Goal: Task Accomplishment & Management: Use online tool/utility

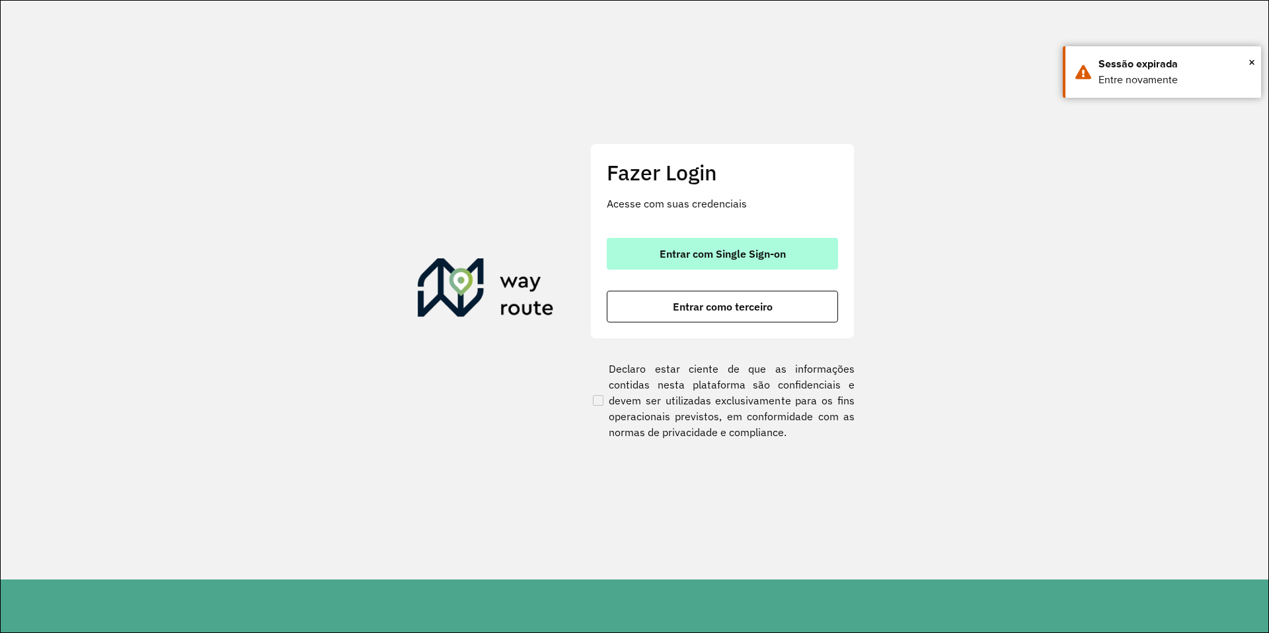
click at [711, 246] on button "Entrar com Single Sign-on" at bounding box center [722, 254] width 231 height 32
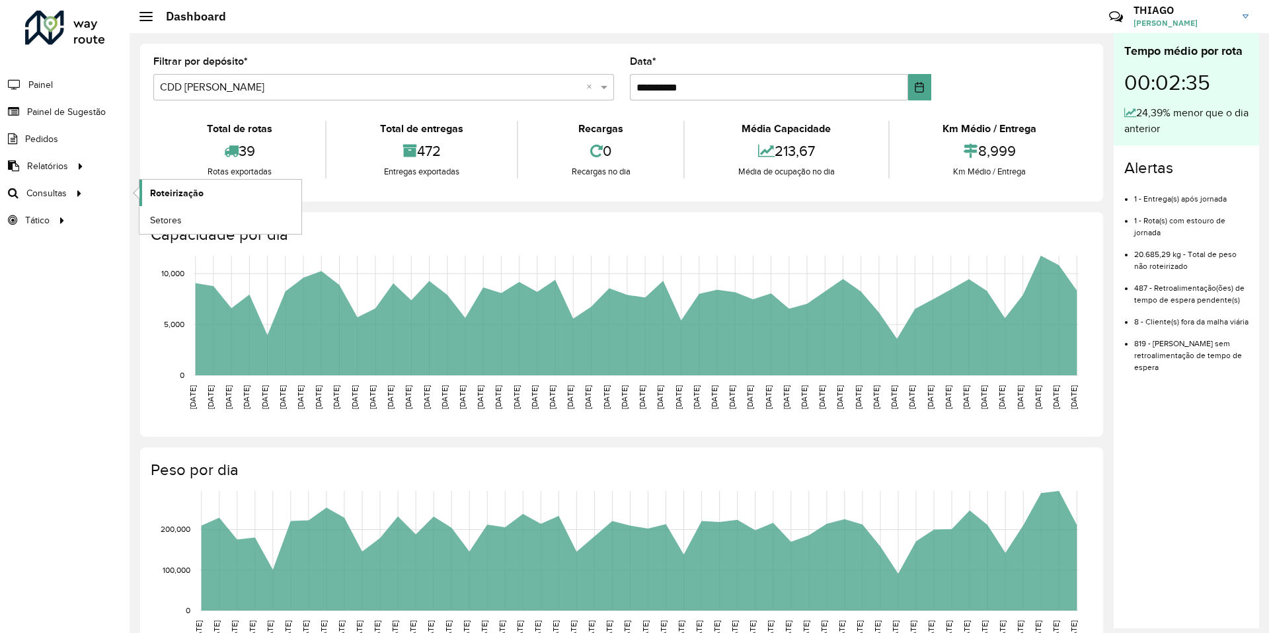
click at [161, 191] on span "Roteirização" at bounding box center [177, 193] width 54 height 14
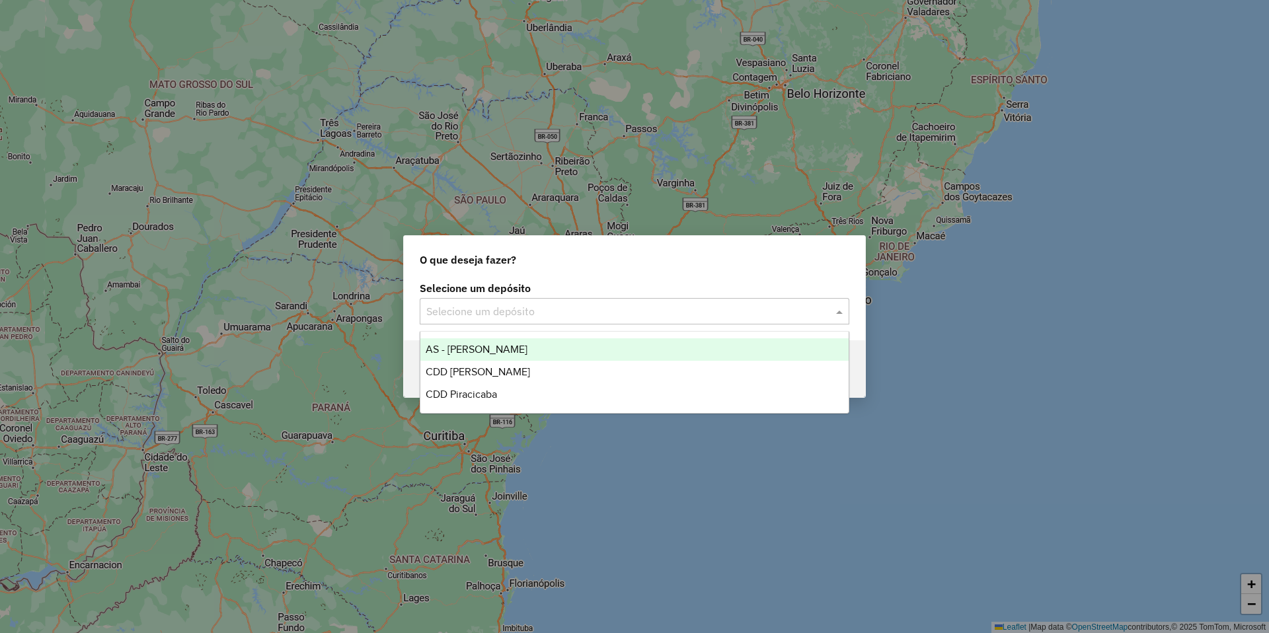
click at [492, 306] on input "text" at bounding box center [621, 312] width 390 height 16
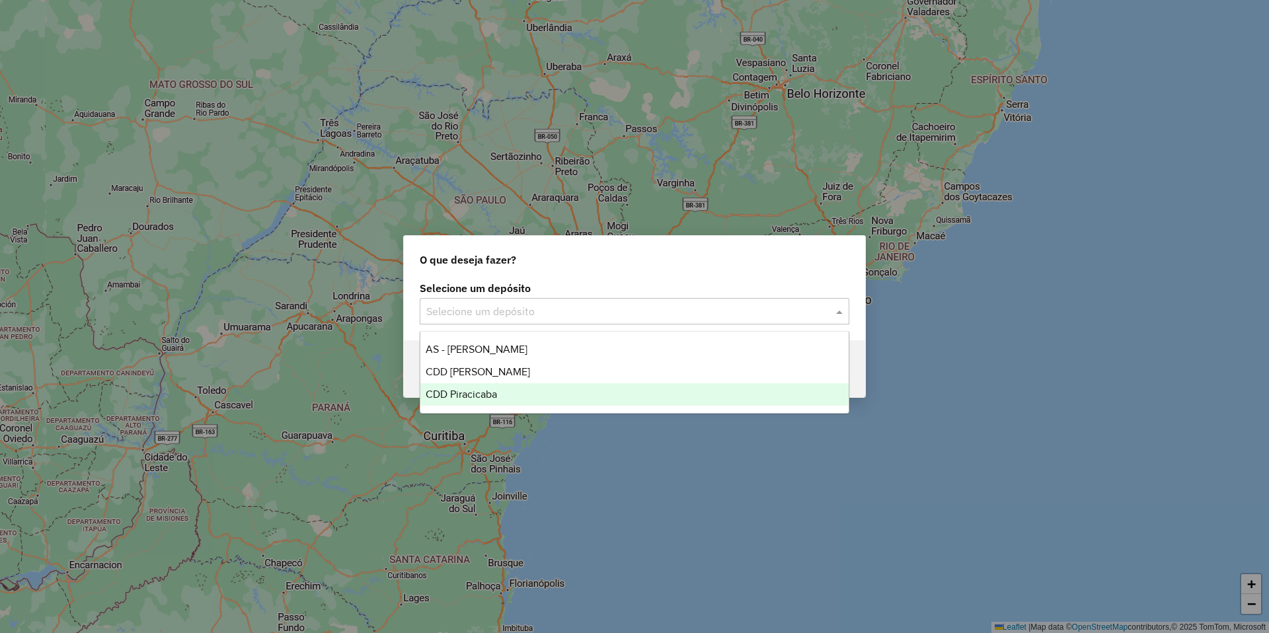
click at [498, 396] on div "CDD Piracicaba" at bounding box center [634, 394] width 428 height 22
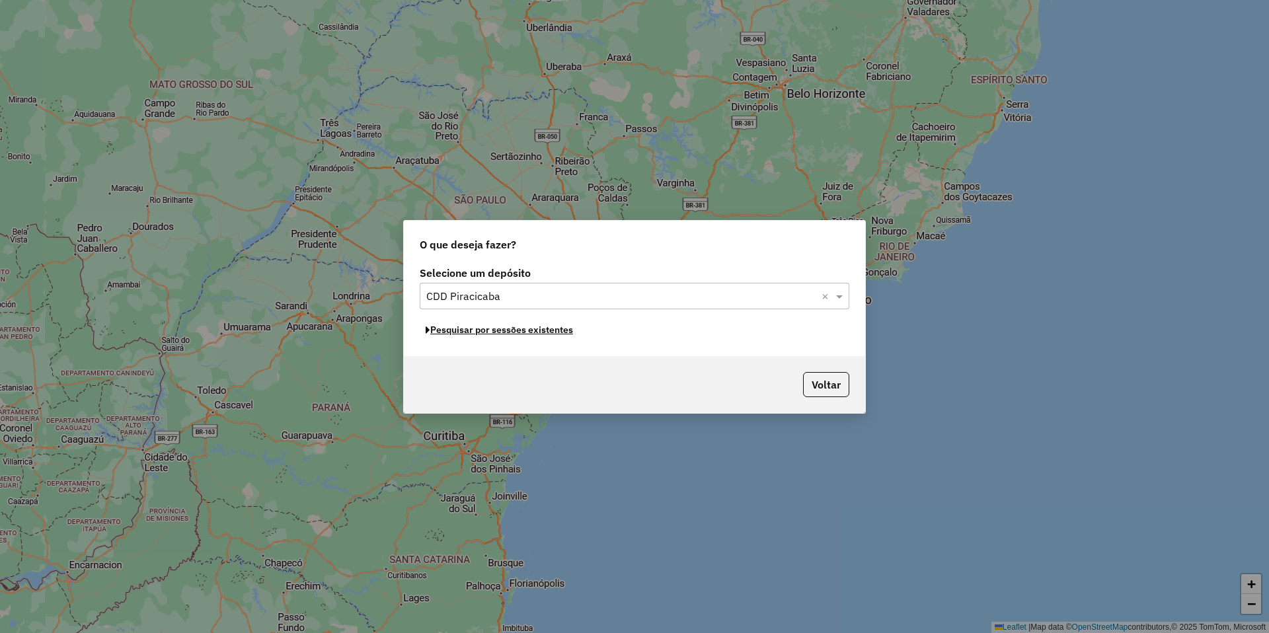
click at [510, 329] on button "Pesquisar por sessões existentes" at bounding box center [499, 330] width 159 height 20
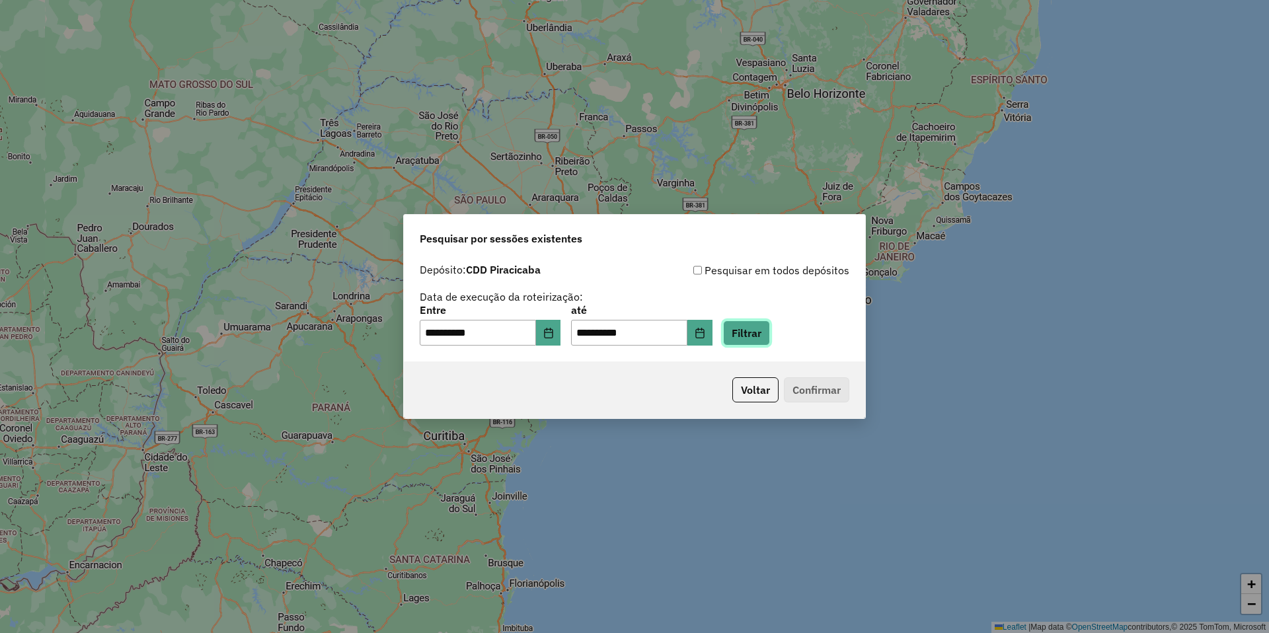
click at [765, 333] on button "Filtrar" at bounding box center [746, 333] width 47 height 25
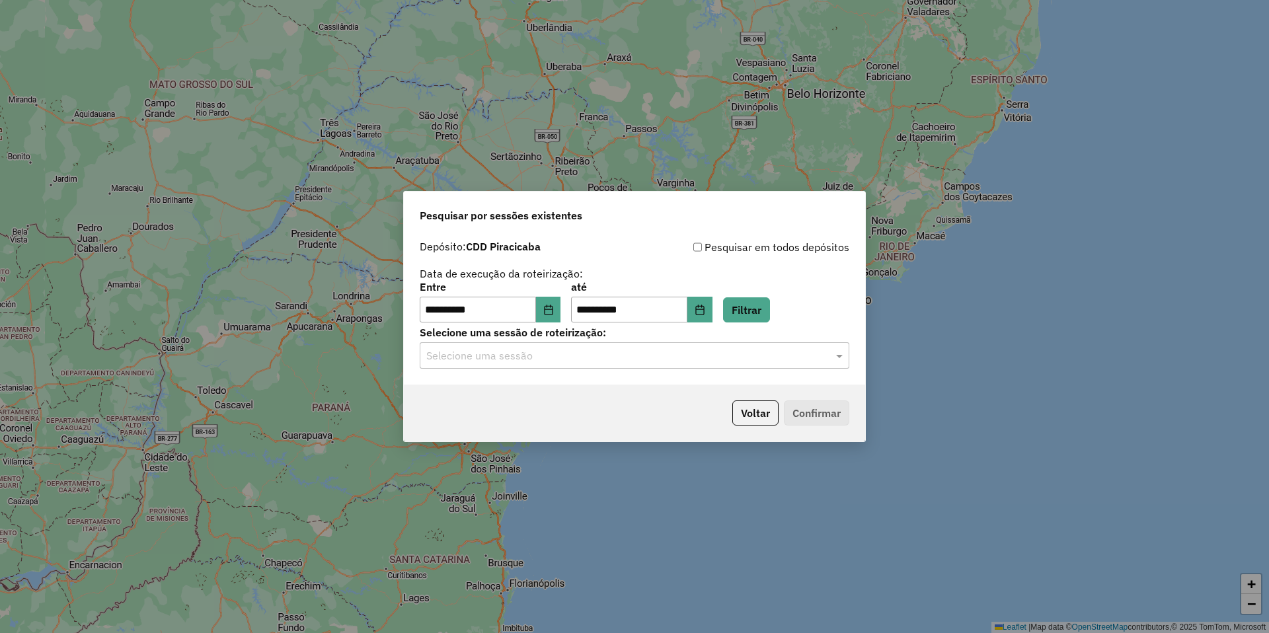
click at [573, 353] on input "text" at bounding box center [621, 356] width 390 height 16
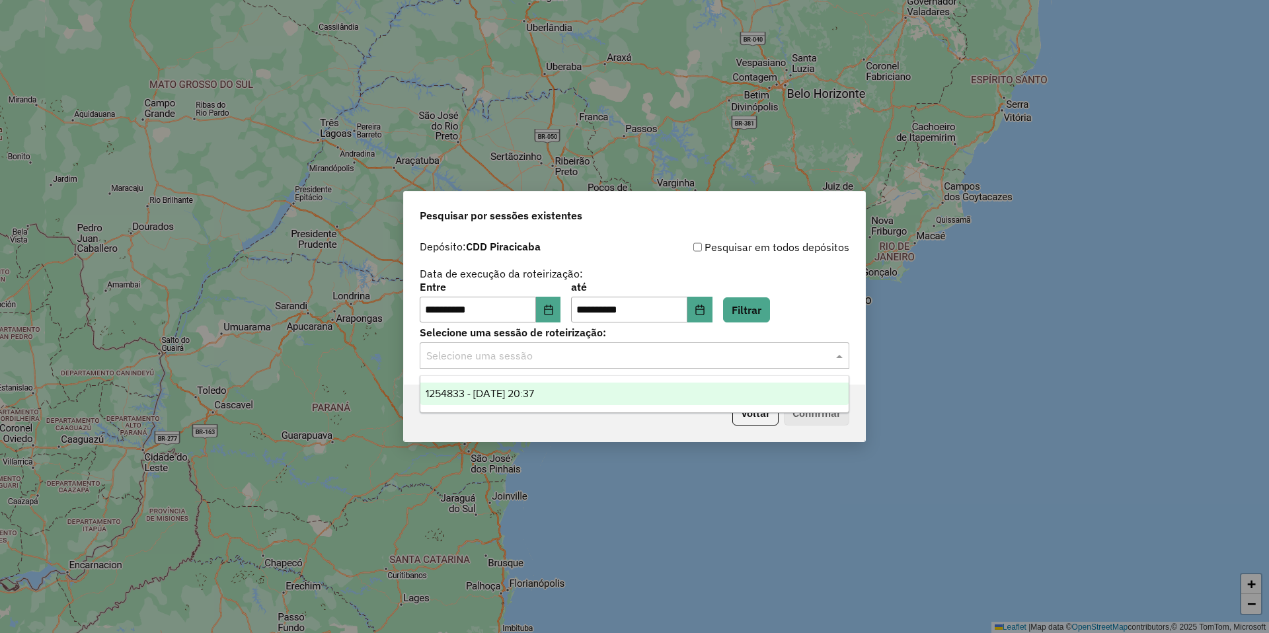
click at [514, 393] on span "1254833 - [DATE] 20:37" at bounding box center [480, 393] width 108 height 11
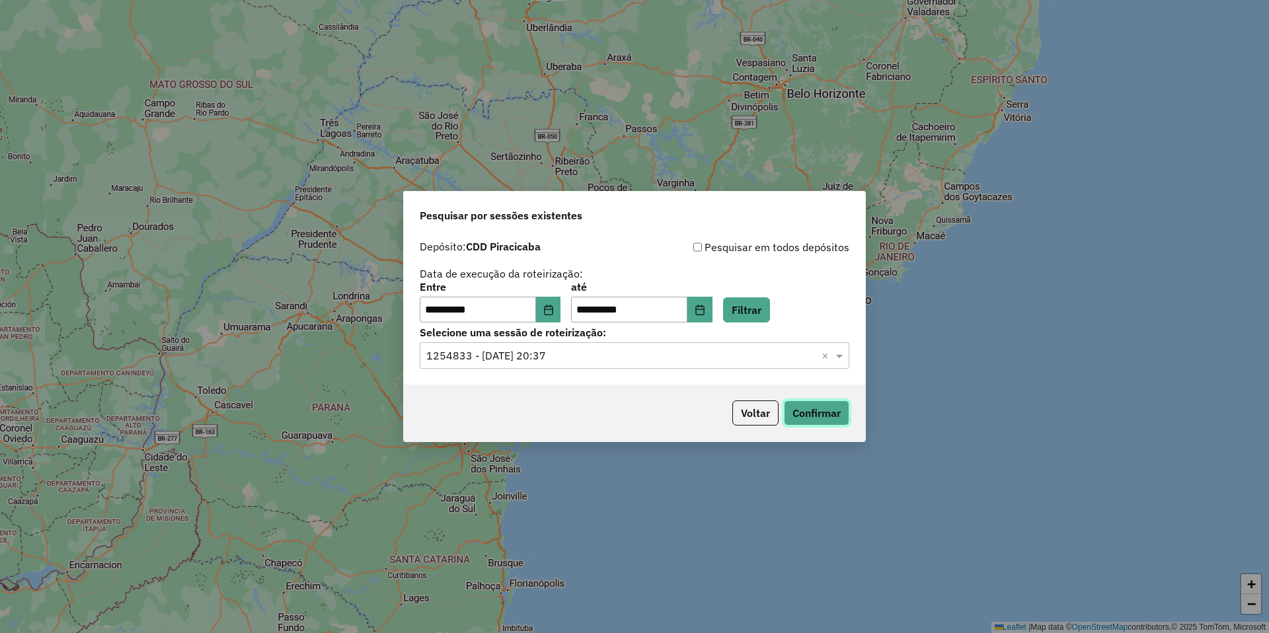
click at [822, 416] on button "Confirmar" at bounding box center [816, 413] width 65 height 25
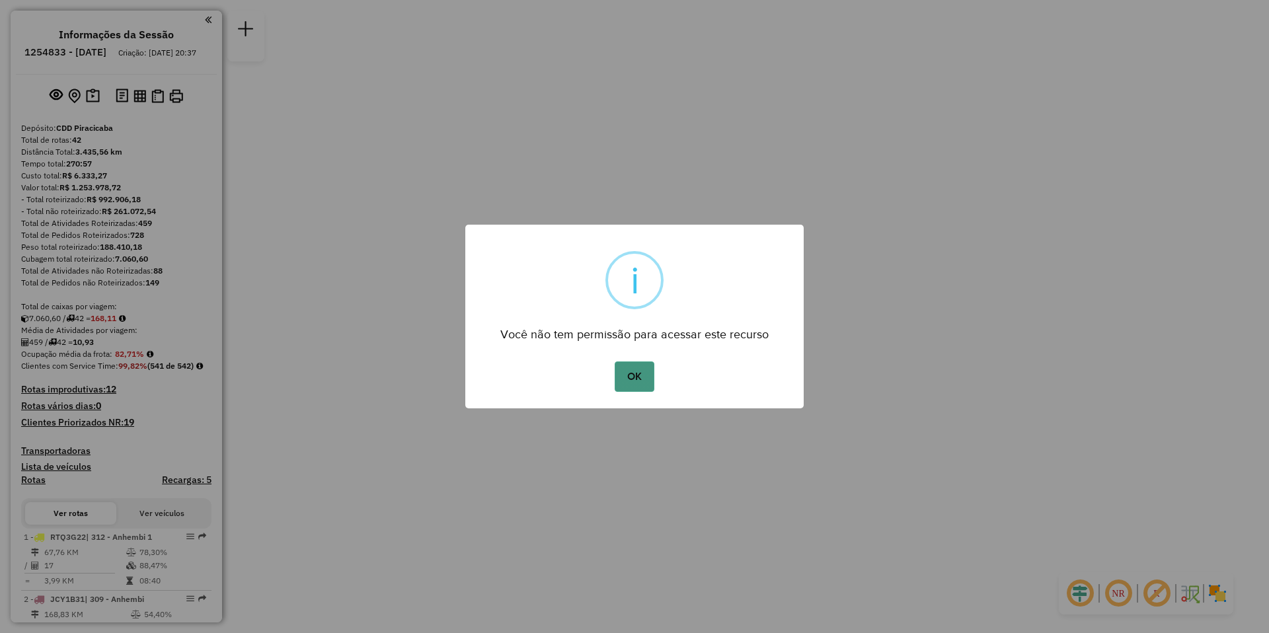
click at [640, 377] on button "OK" at bounding box center [634, 377] width 39 height 30
